Goal: Information Seeking & Learning: Learn about a topic

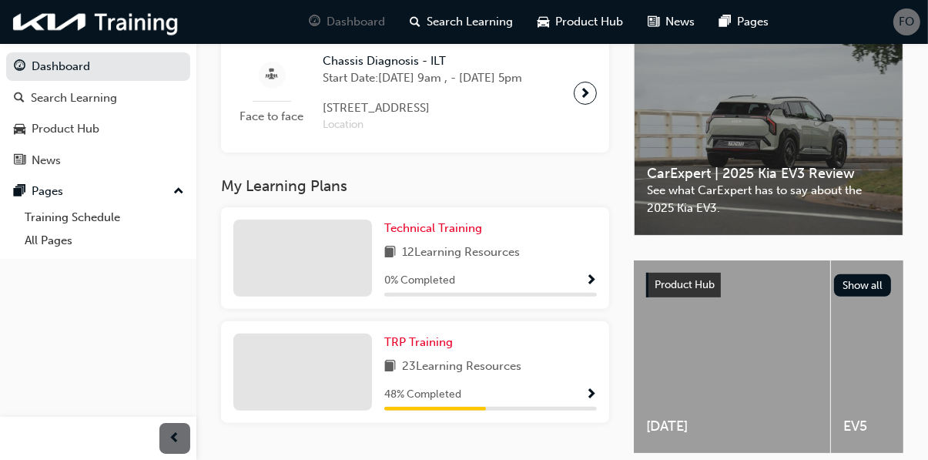
scroll to position [394, 0]
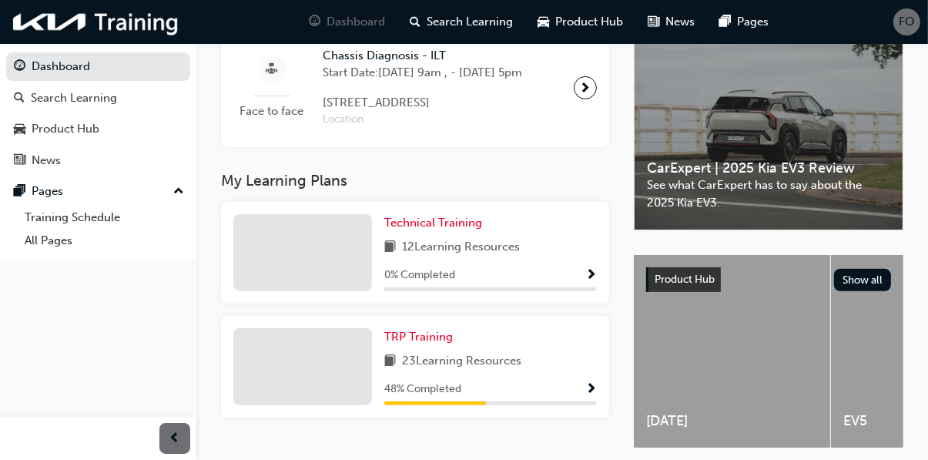
click at [293, 387] on div at bounding box center [302, 366] width 139 height 77
click at [447, 346] on link "TRP Training" at bounding box center [421, 337] width 75 height 18
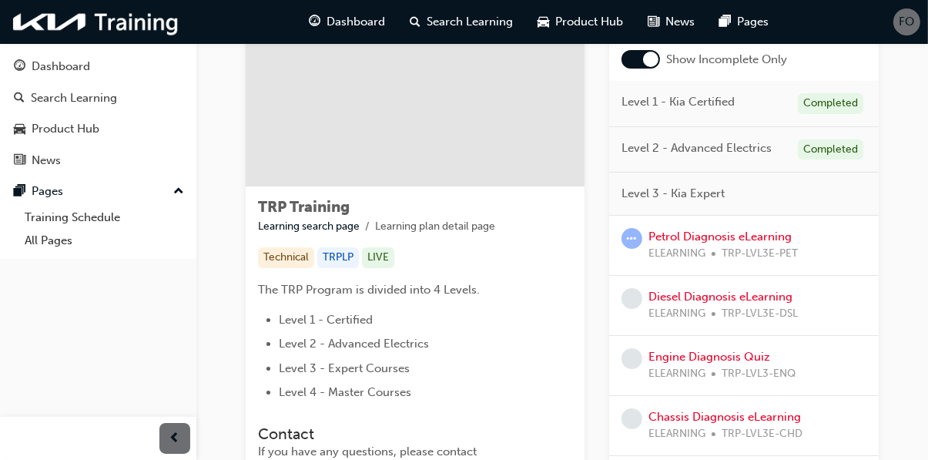
scroll to position [129, 0]
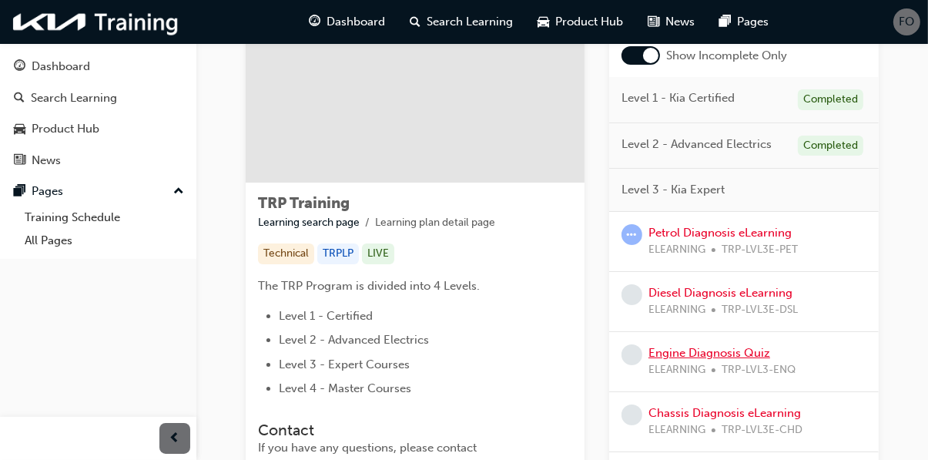
click at [753, 357] on link "Engine Diagnosis Quiz" at bounding box center [709, 353] width 122 height 14
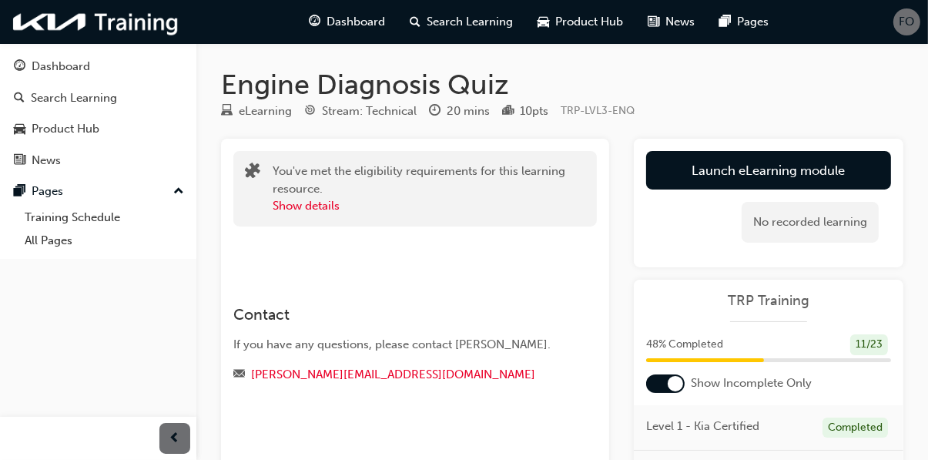
click at [842, 172] on link "Launch eLearning module" at bounding box center [768, 170] width 245 height 38
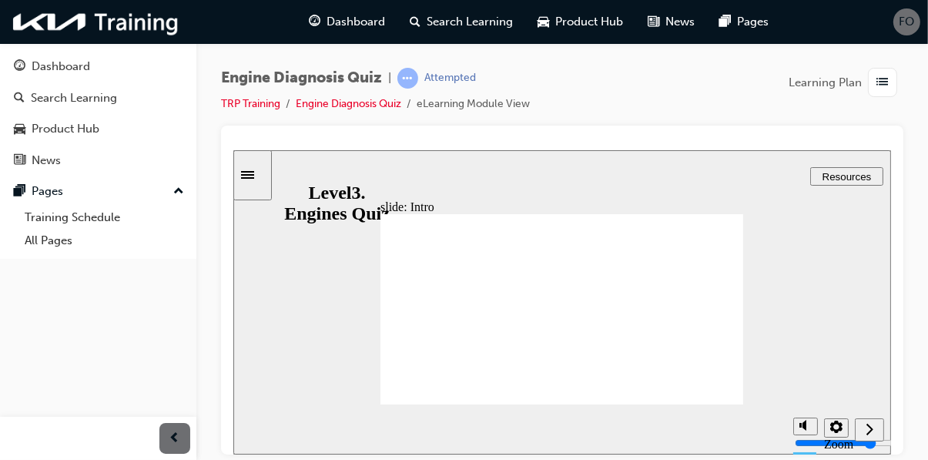
click at [871, 434] on icon "Next (Ctrl+Alt+Period)" at bounding box center [869, 428] width 8 height 14
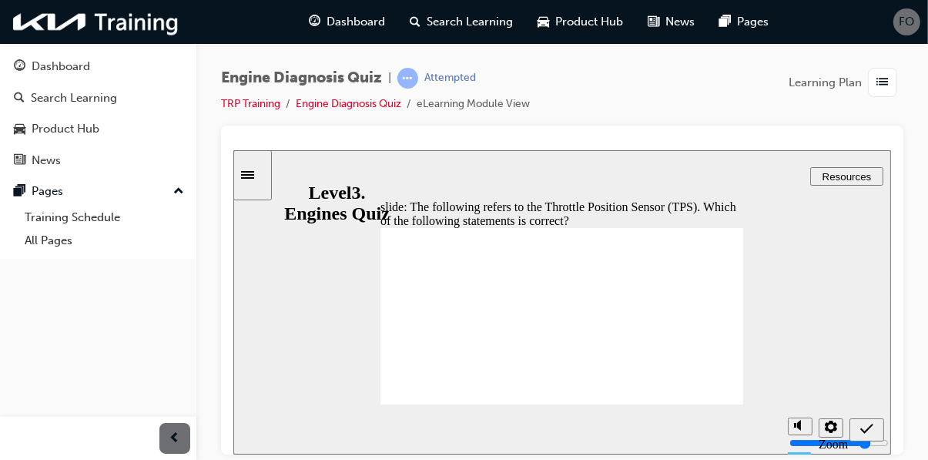
radio input "false"
radio input "true"
radio input "false"
radio input "true"
click at [860, 427] on icon "Submit (Ctrl+Alt+S)" at bounding box center [865, 428] width 13 height 10
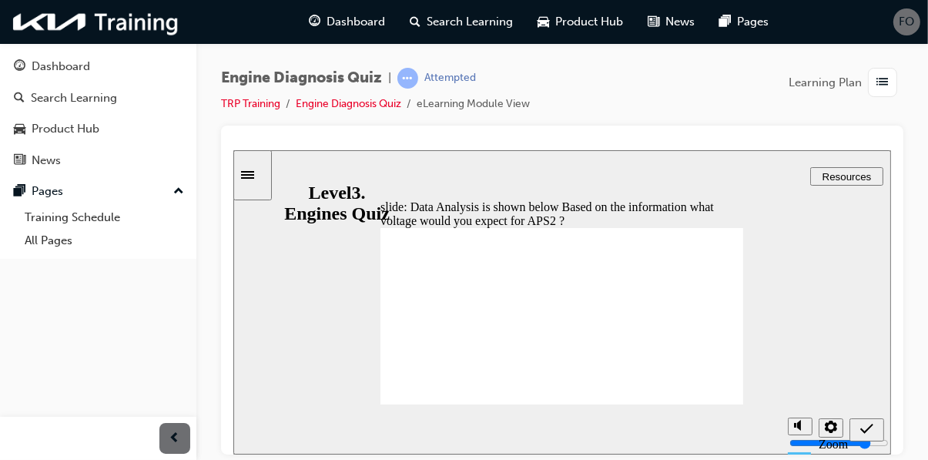
radio input "true"
click at [864, 432] on icon "Submit (Ctrl+Alt+S)" at bounding box center [865, 428] width 13 height 14
radio input "true"
click at [864, 423] on icon "Submit (Ctrl+Alt+S)" at bounding box center [865, 428] width 13 height 14
radio input "true"
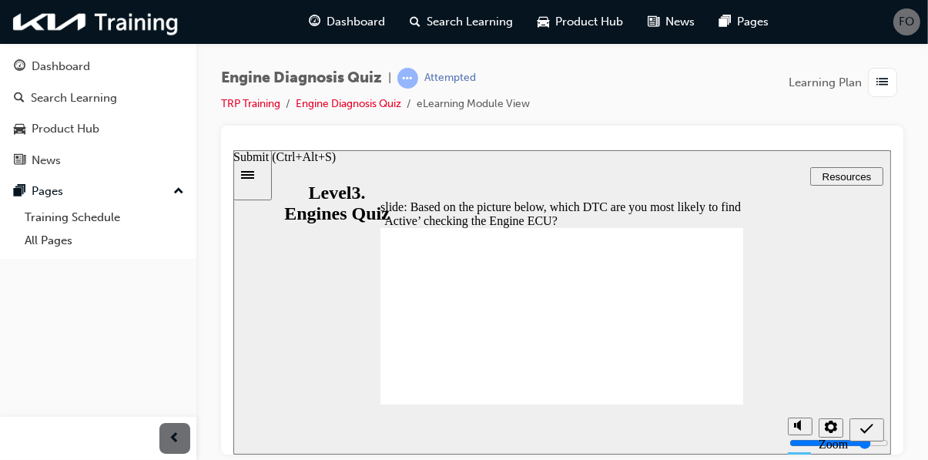
click at [868, 424] on icon "Submit (Ctrl+Alt+S)" at bounding box center [865, 428] width 13 height 14
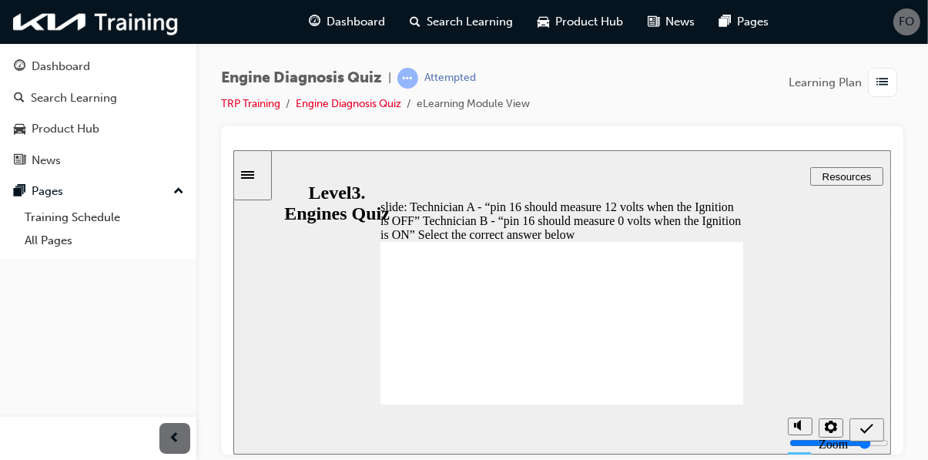
radio input "true"
click at [867, 423] on icon "Submit (Ctrl+Alt+S)" at bounding box center [865, 428] width 13 height 14
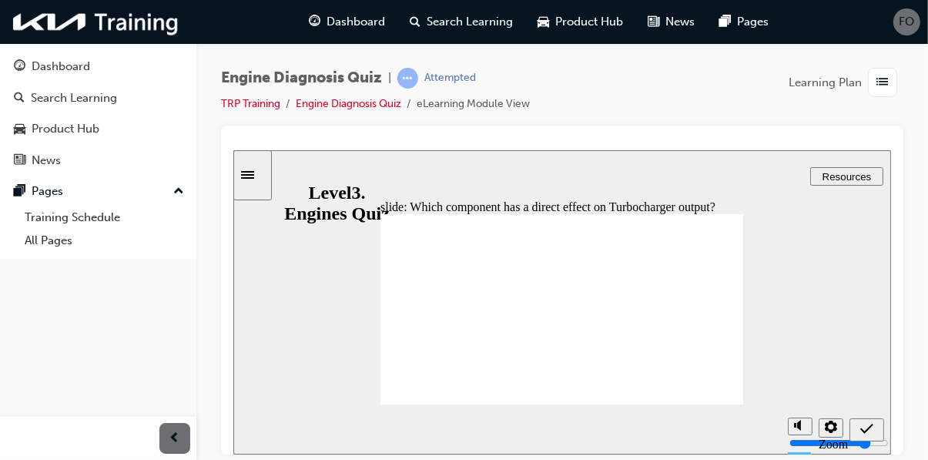
radio input "true"
click at [865, 421] on div "Submit (Ctrl+Alt+S)" at bounding box center [866, 429] width 22 height 16
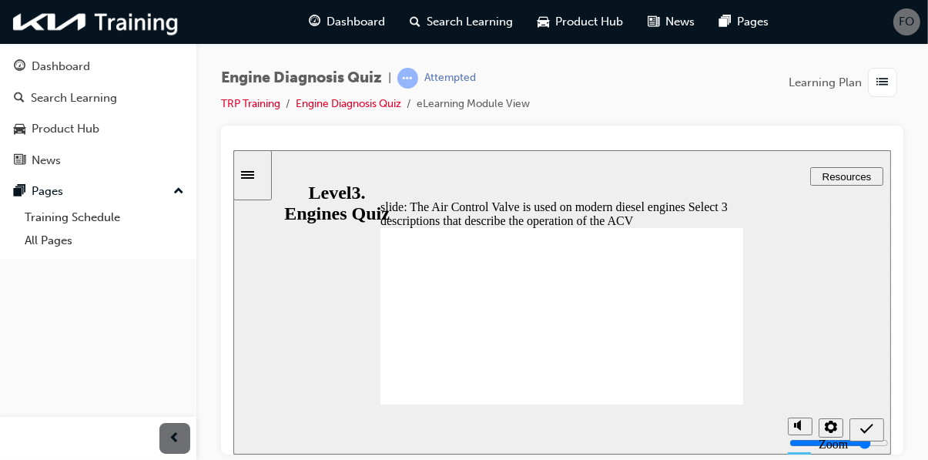
checkbox input "true"
click at [861, 427] on icon "Submit (Ctrl+Alt+S)" at bounding box center [865, 428] width 13 height 14
click at [862, 431] on icon "Submit (Ctrl+Alt+S)" at bounding box center [865, 428] width 13 height 14
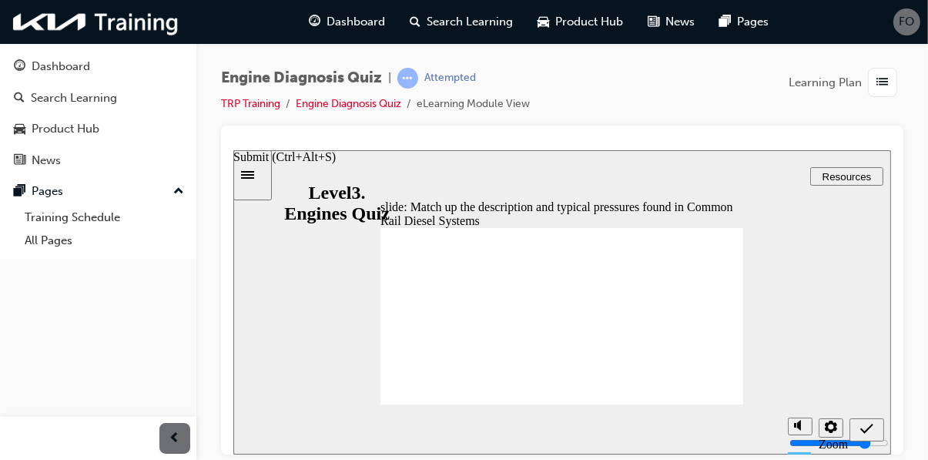
click at [865, 425] on icon "Submit (Ctrl+Alt+S)" at bounding box center [865, 428] width 13 height 14
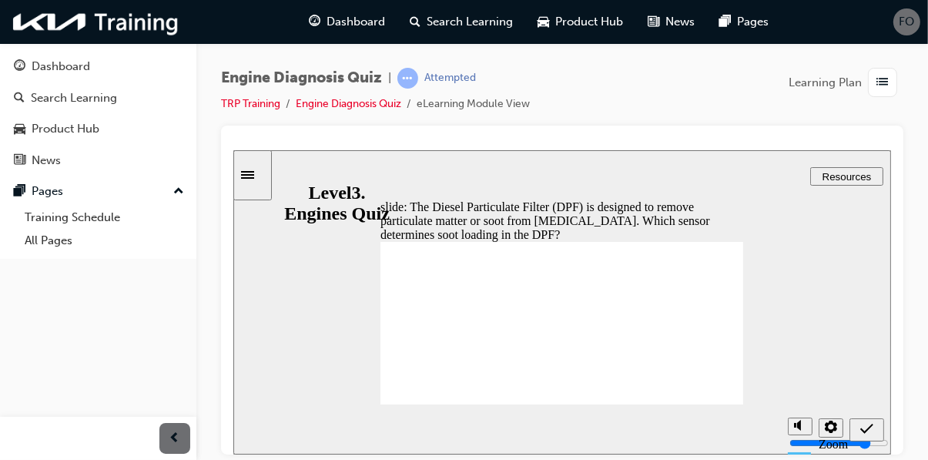
radio input "true"
click at [868, 428] on icon "Submit (Ctrl+Alt+S)" at bounding box center [865, 428] width 13 height 14
radio input "true"
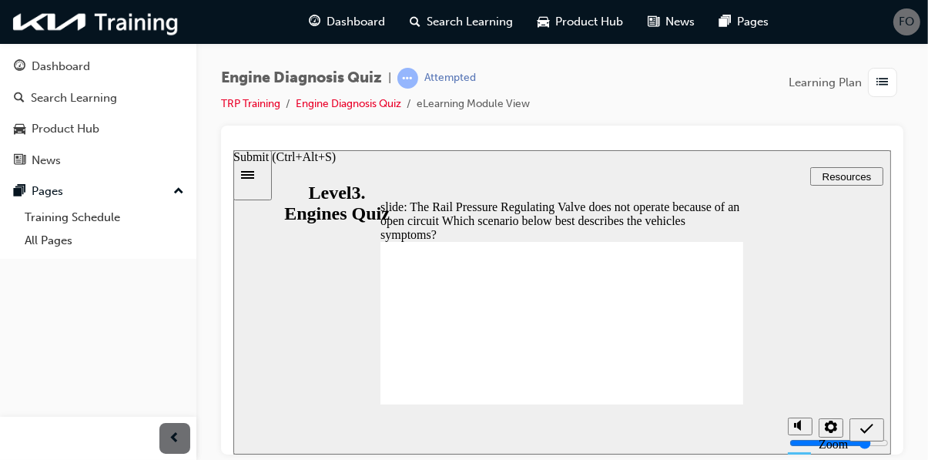
click at [863, 432] on icon "Submit (Ctrl+Alt+S)" at bounding box center [865, 428] width 13 height 14
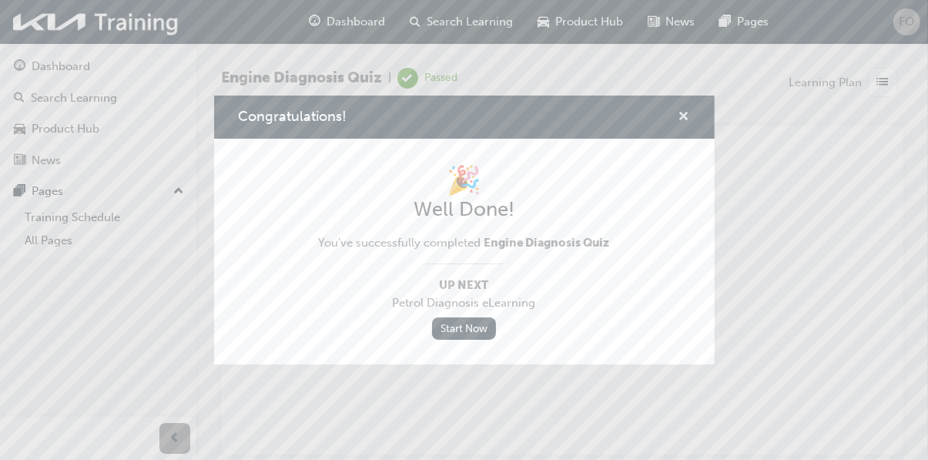
click at [688, 125] on span "cross-icon" at bounding box center [684, 118] width 12 height 14
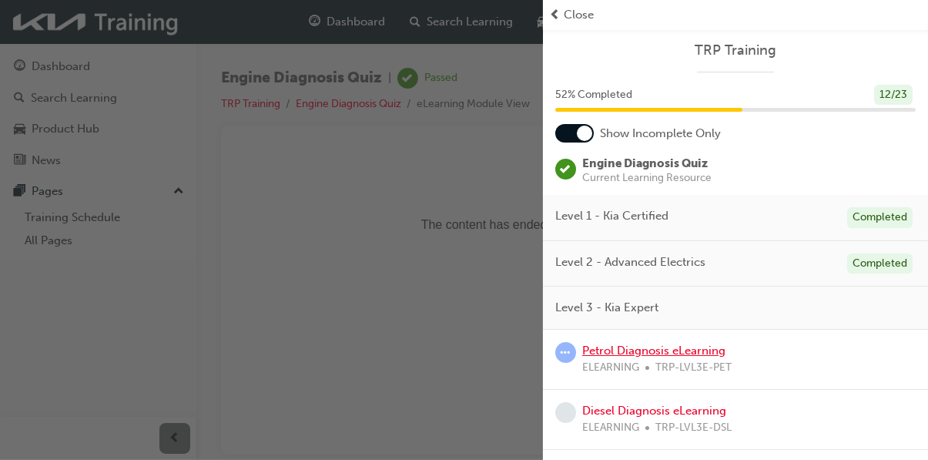
click at [697, 354] on link "Petrol Diagnosis eLearning" at bounding box center [653, 350] width 143 height 14
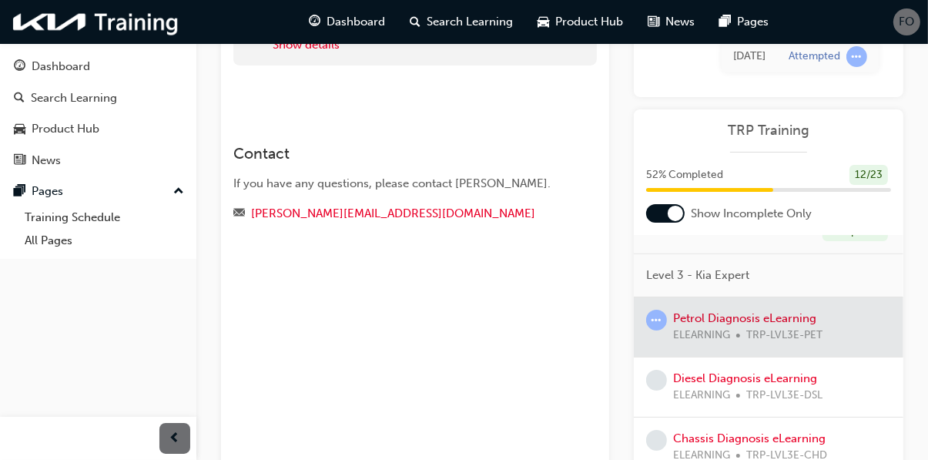
scroll to position [71, 0]
click at [792, 329] on div at bounding box center [768, 328] width 269 height 59
click at [768, 312] on div at bounding box center [768, 328] width 269 height 59
click at [778, 326] on div at bounding box center [768, 328] width 269 height 59
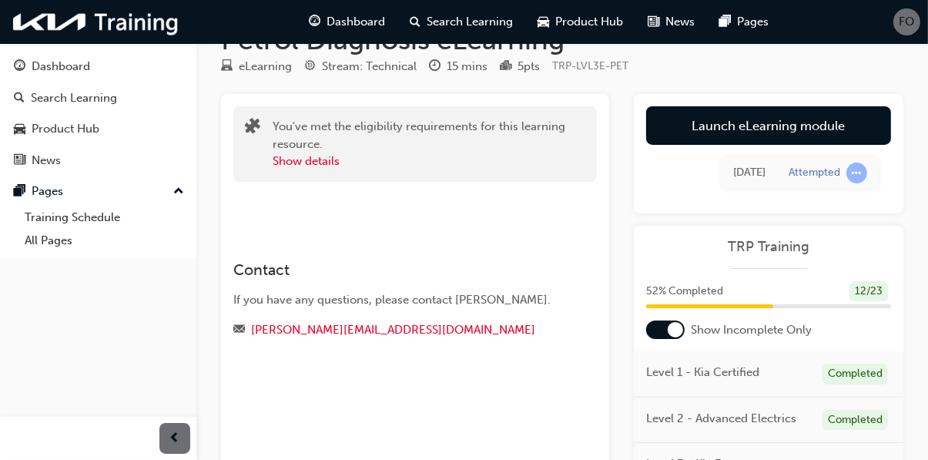
scroll to position [0, 0]
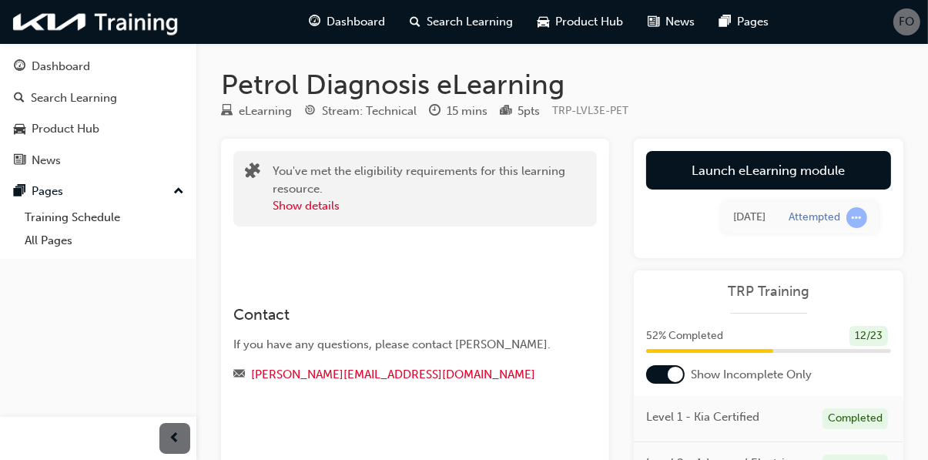
click at [75, 65] on div "Dashboard" at bounding box center [61, 67] width 59 height 18
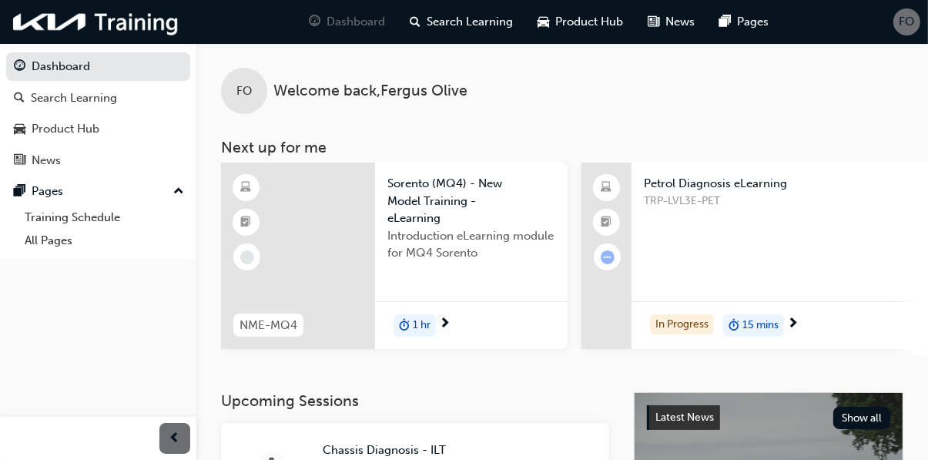
click at [752, 247] on div "TRP-LVL3E-PET" at bounding box center [780, 223] width 272 height 62
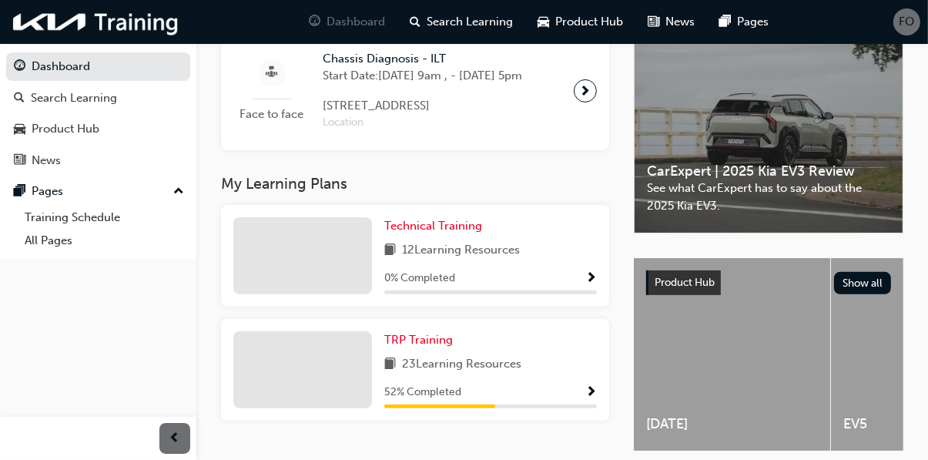
scroll to position [394, 0]
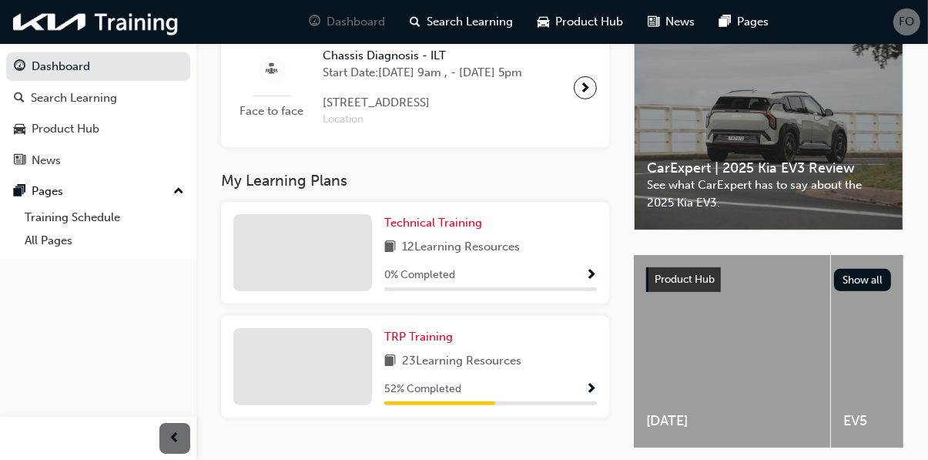
click at [336, 390] on div at bounding box center [302, 366] width 139 height 77
click at [431, 343] on span "TRP Training" at bounding box center [418, 337] width 69 height 14
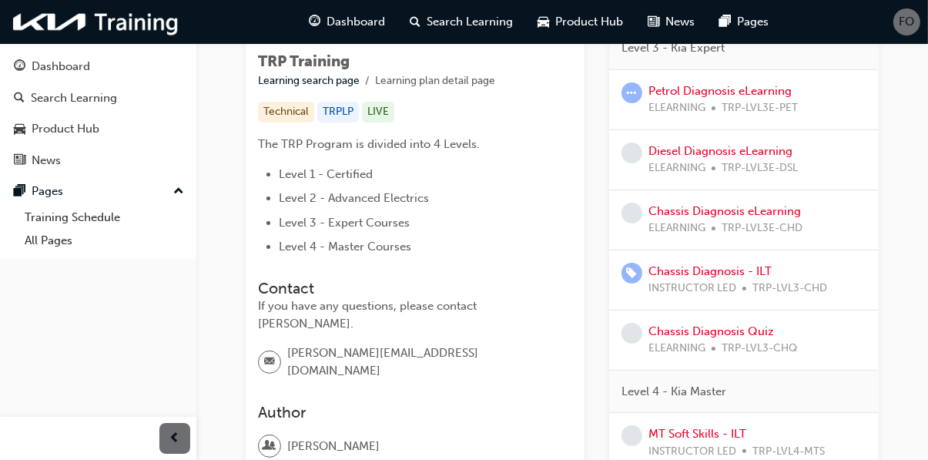
scroll to position [246, 0]
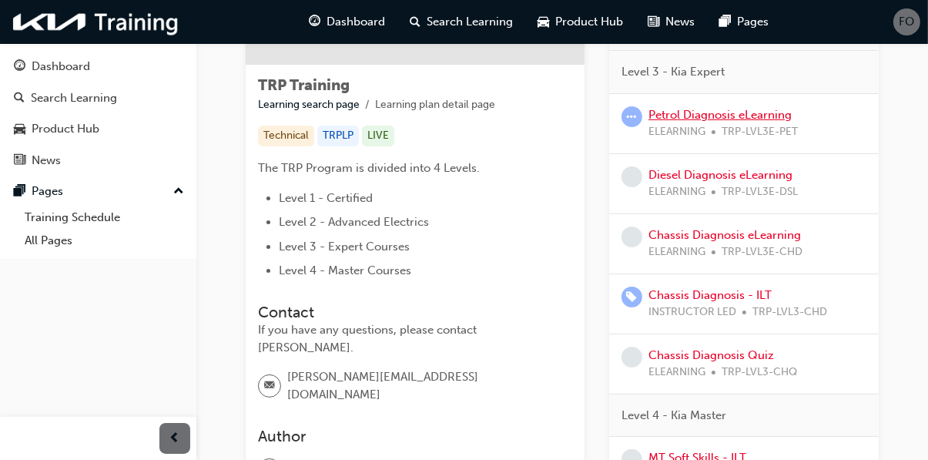
click at [757, 117] on link "Petrol Diagnosis eLearning" at bounding box center [719, 115] width 143 height 14
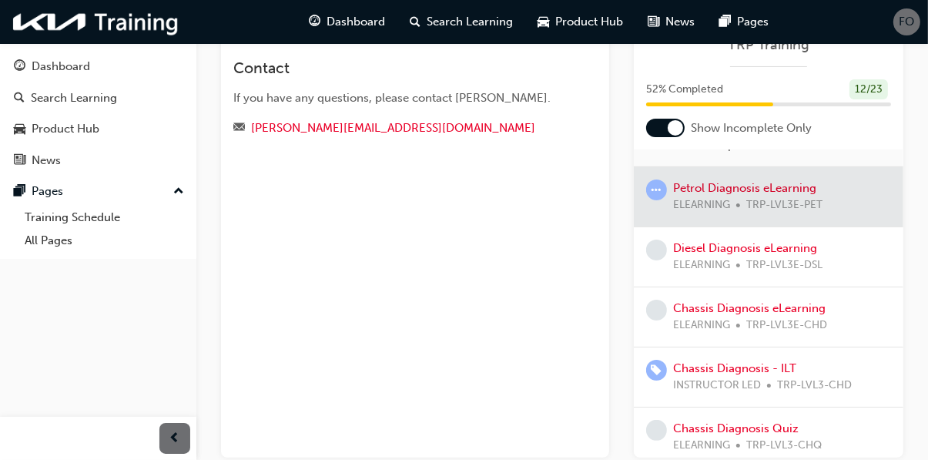
scroll to position [125, 0]
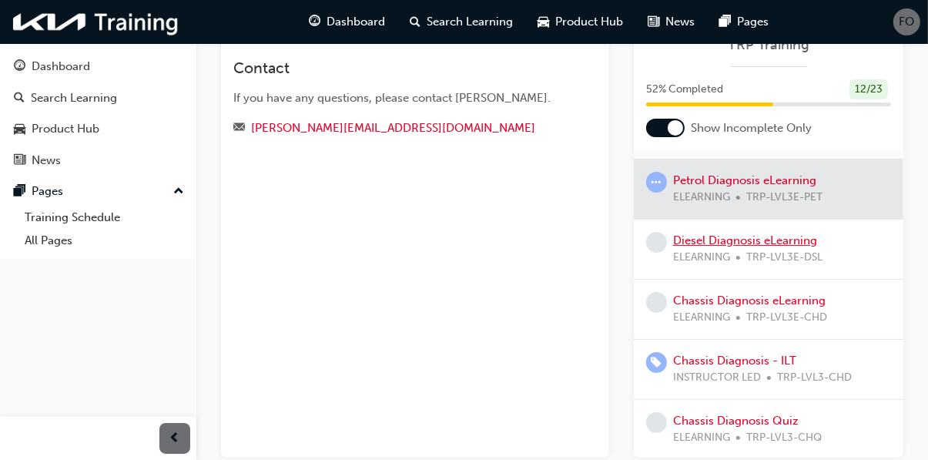
click at [788, 243] on link "Diesel Diagnosis eLearning" at bounding box center [745, 240] width 144 height 14
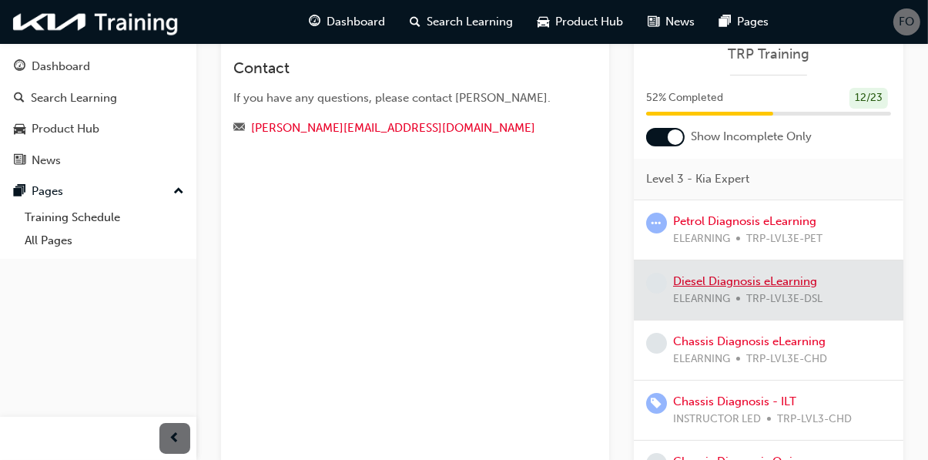
scroll to position [90, 0]
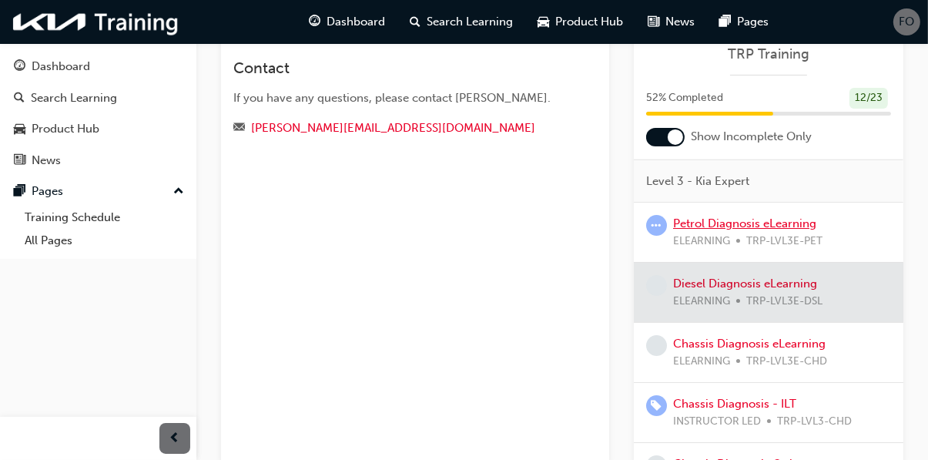
click at [782, 226] on link "Petrol Diagnosis eLearning" at bounding box center [744, 223] width 143 height 14
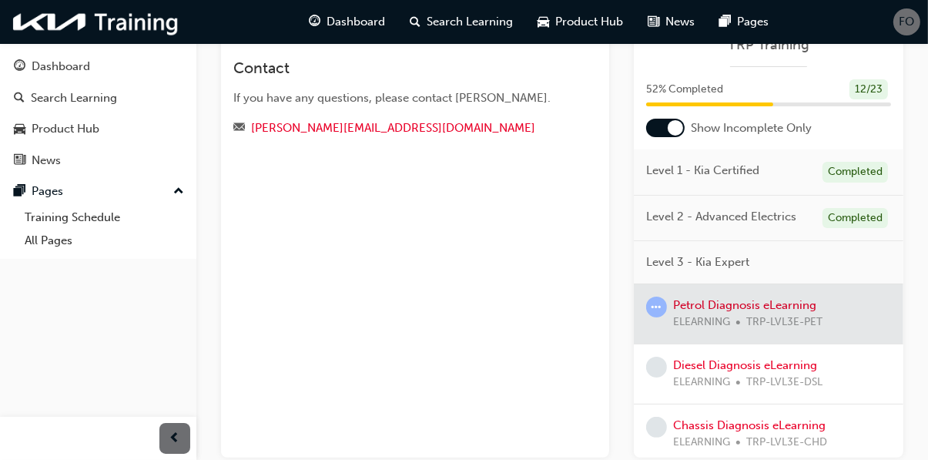
click at [782, 304] on div at bounding box center [768, 313] width 269 height 59
